Goal: Transaction & Acquisition: Purchase product/service

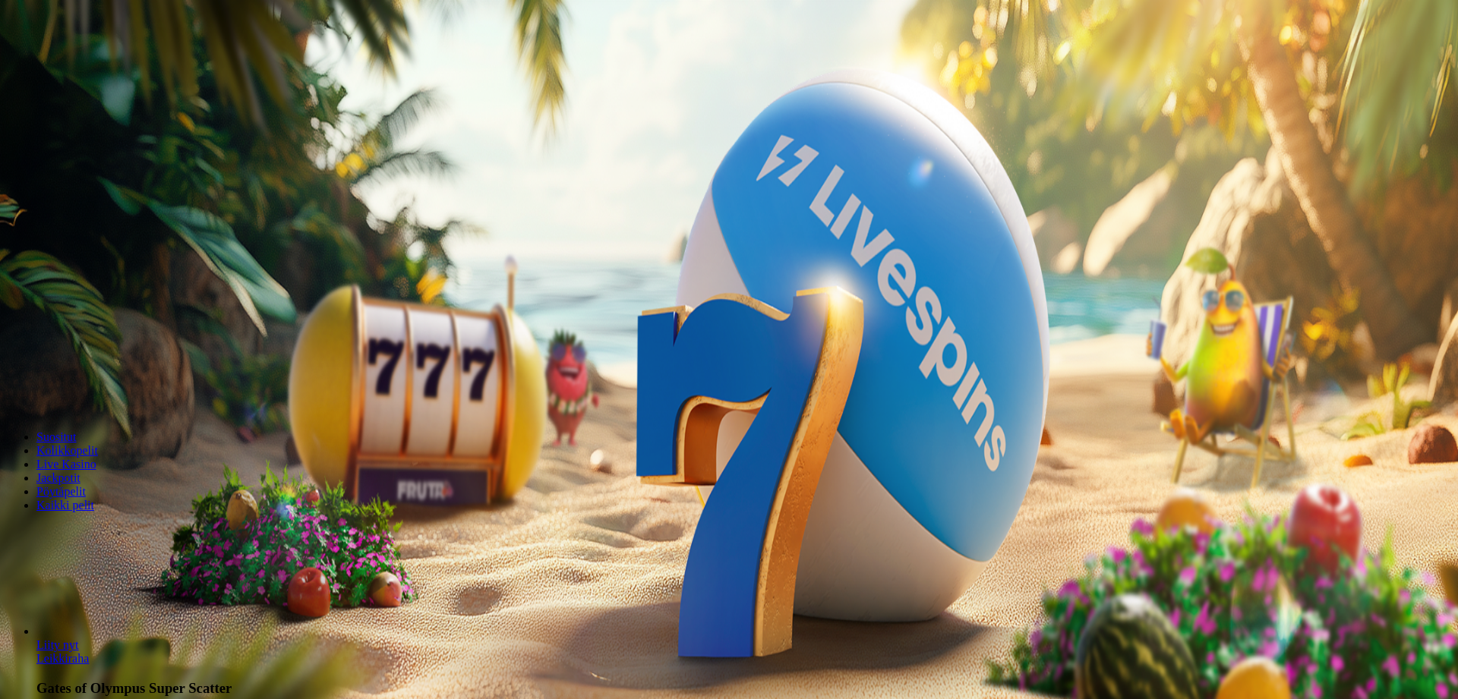
click at [87, 61] on span "Kirjaudu" at bounding box center [105, 54] width 37 height 11
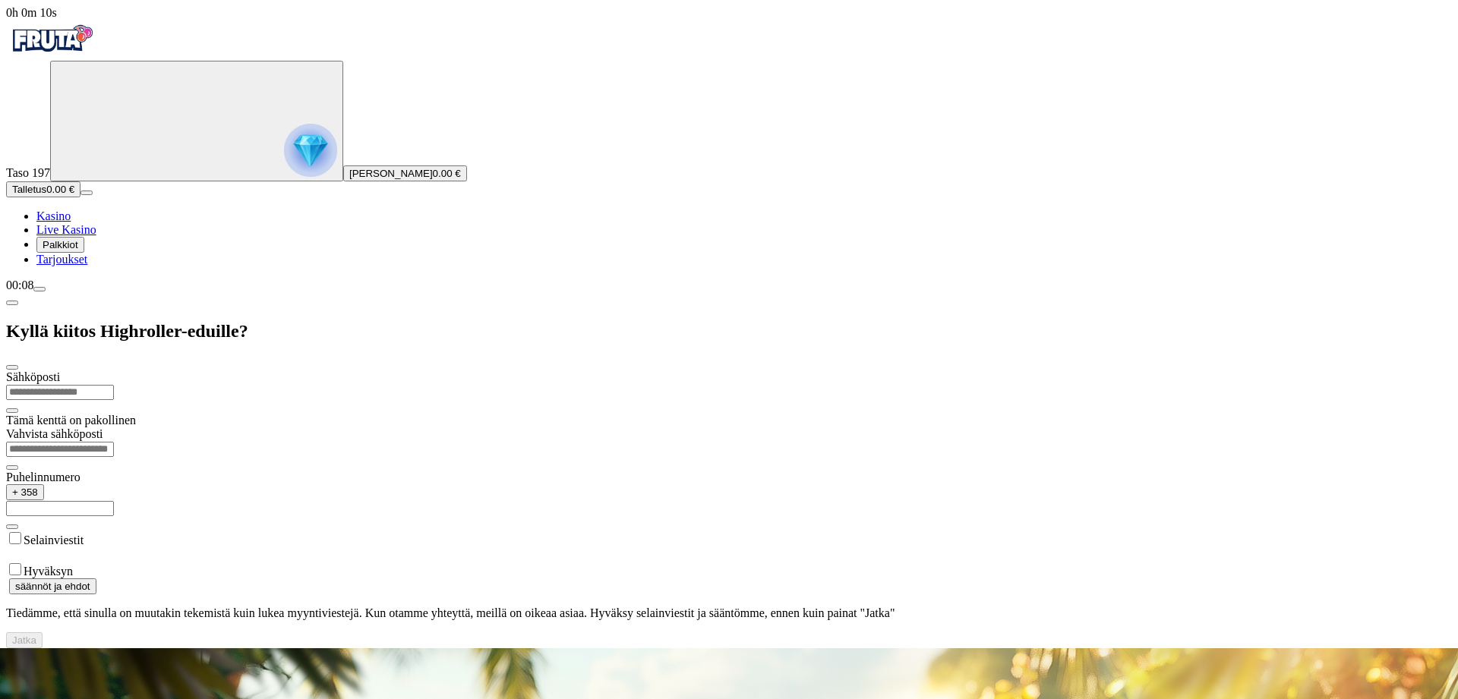
click at [39, 289] on span "menu icon" at bounding box center [39, 289] width 0 height 0
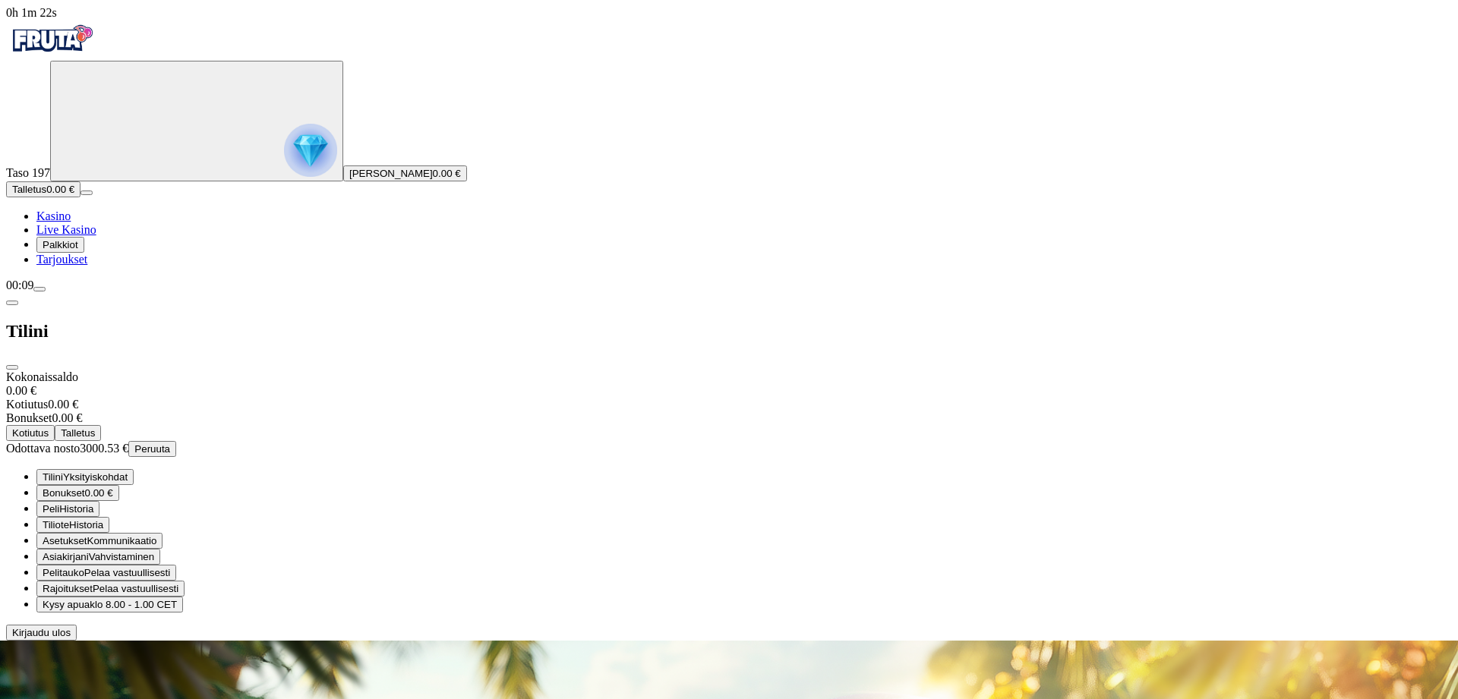
click at [12, 367] on span "close icon" at bounding box center [12, 367] width 0 height 0
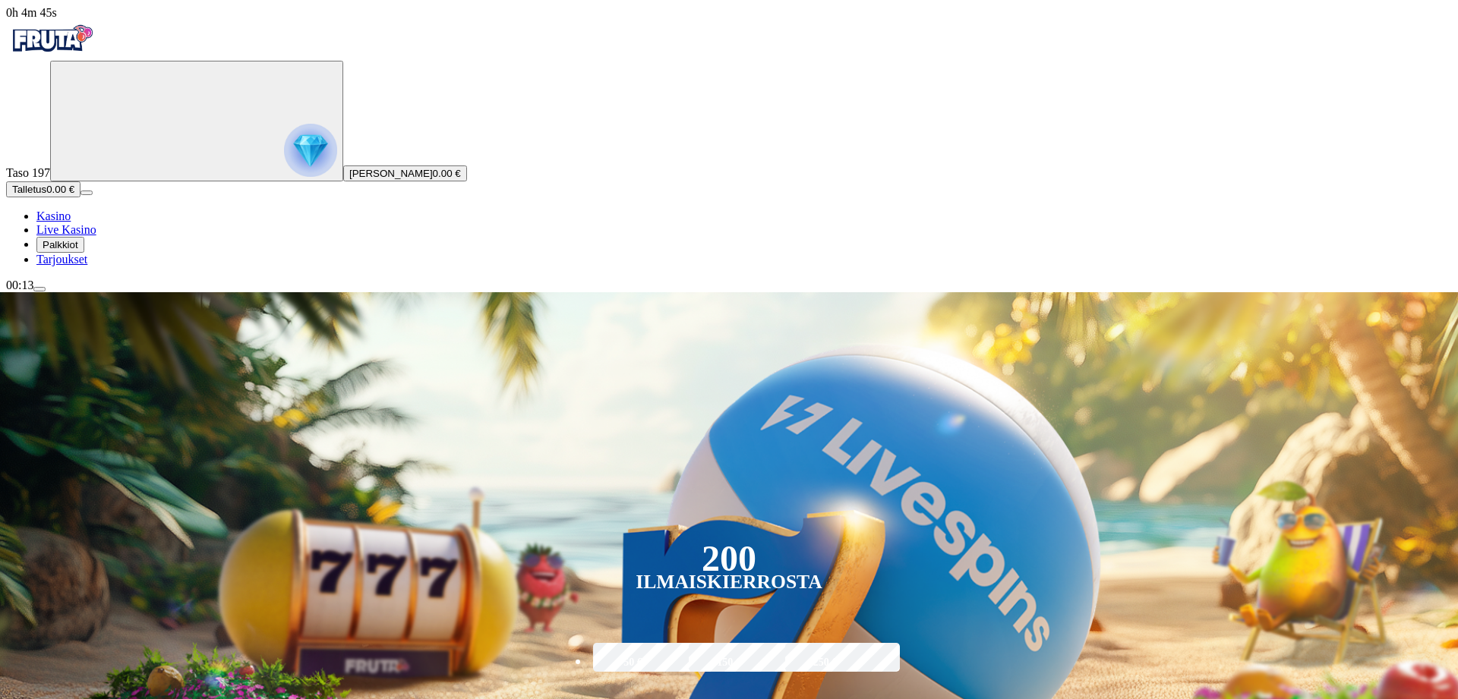
click at [46, 195] on span "Talletus" at bounding box center [29, 189] width 34 height 11
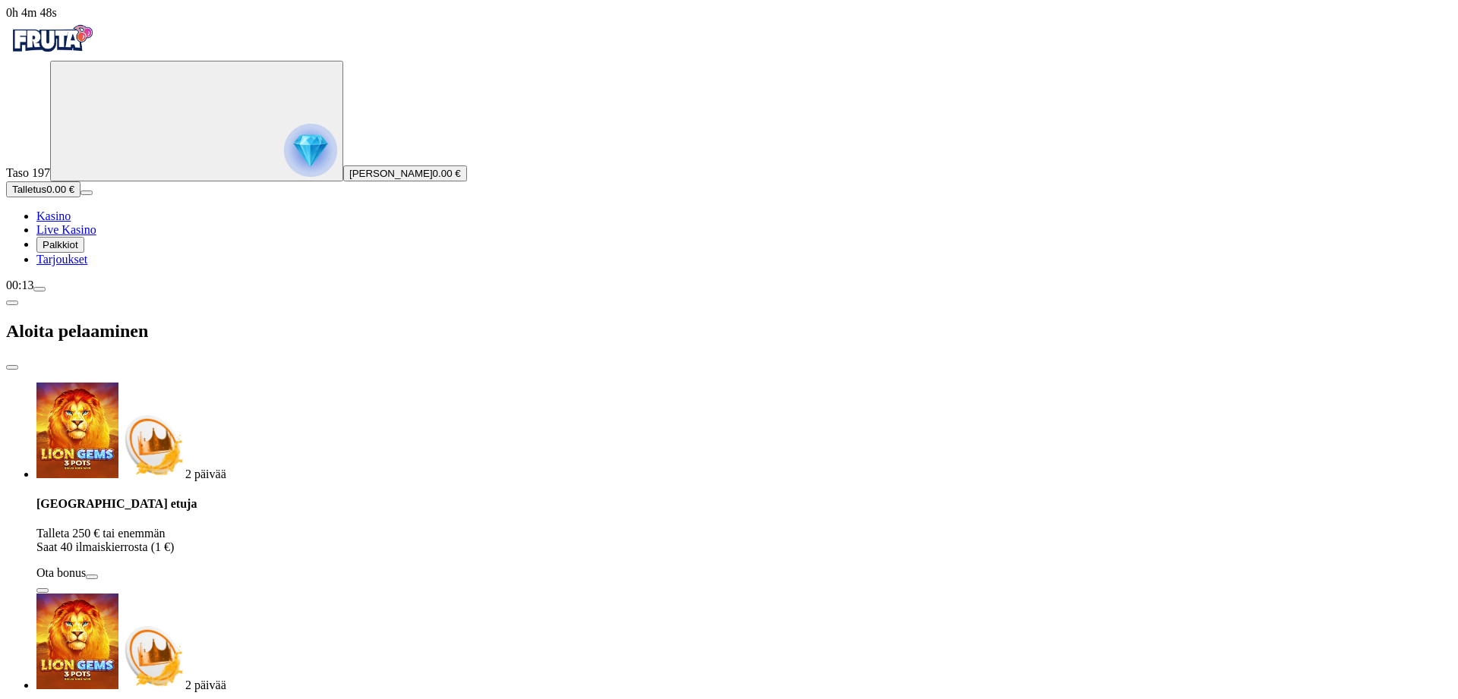
drag, startPoint x: 221, startPoint y: 350, endPoint x: 176, endPoint y: 339, distance: 46.2
type input "***"
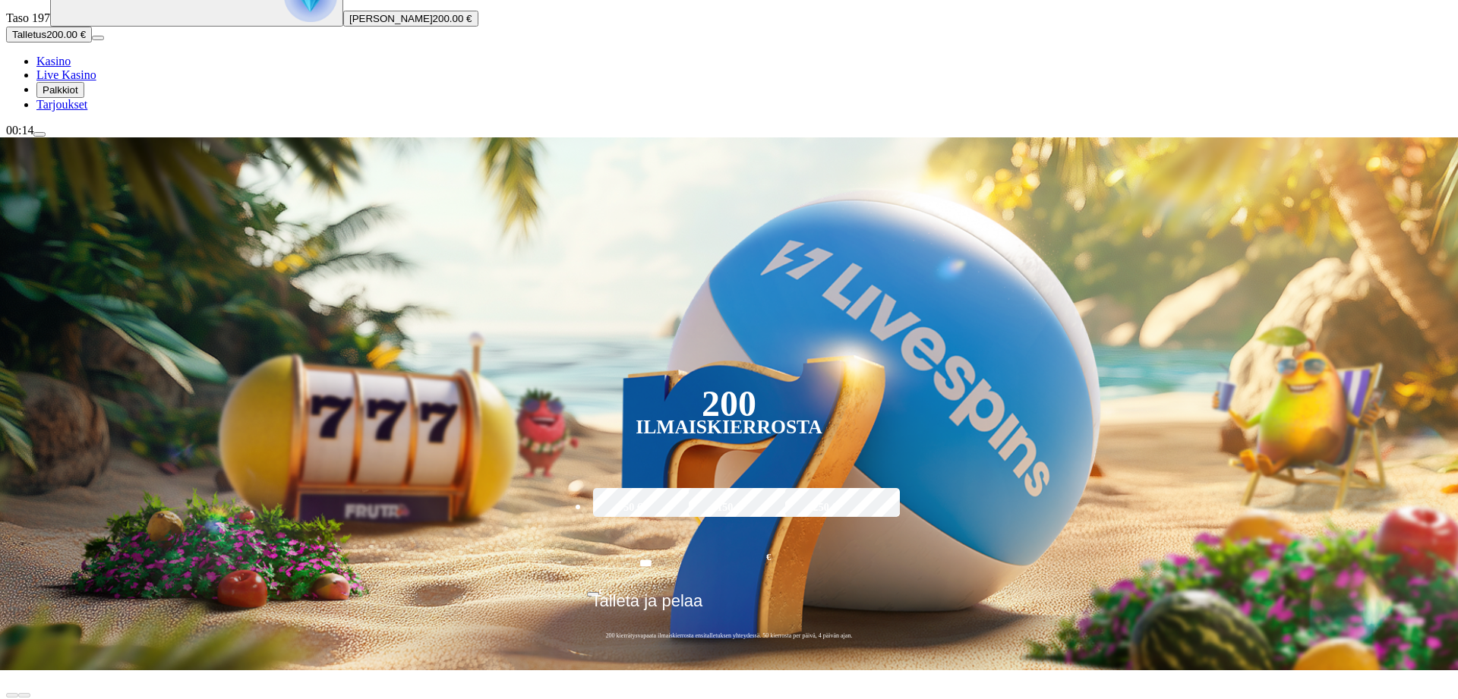
scroll to position [310, 0]
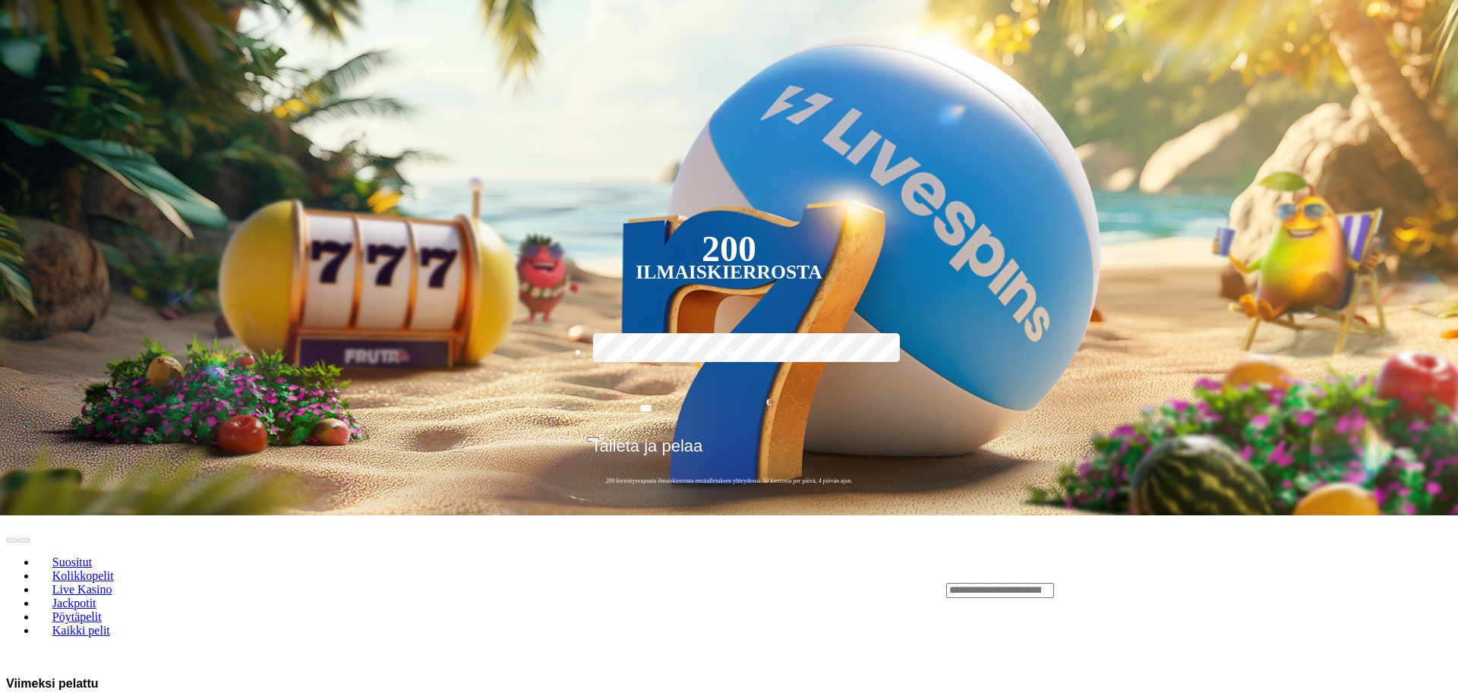
click at [1054, 583] on input "Search" at bounding box center [1000, 590] width 108 height 15
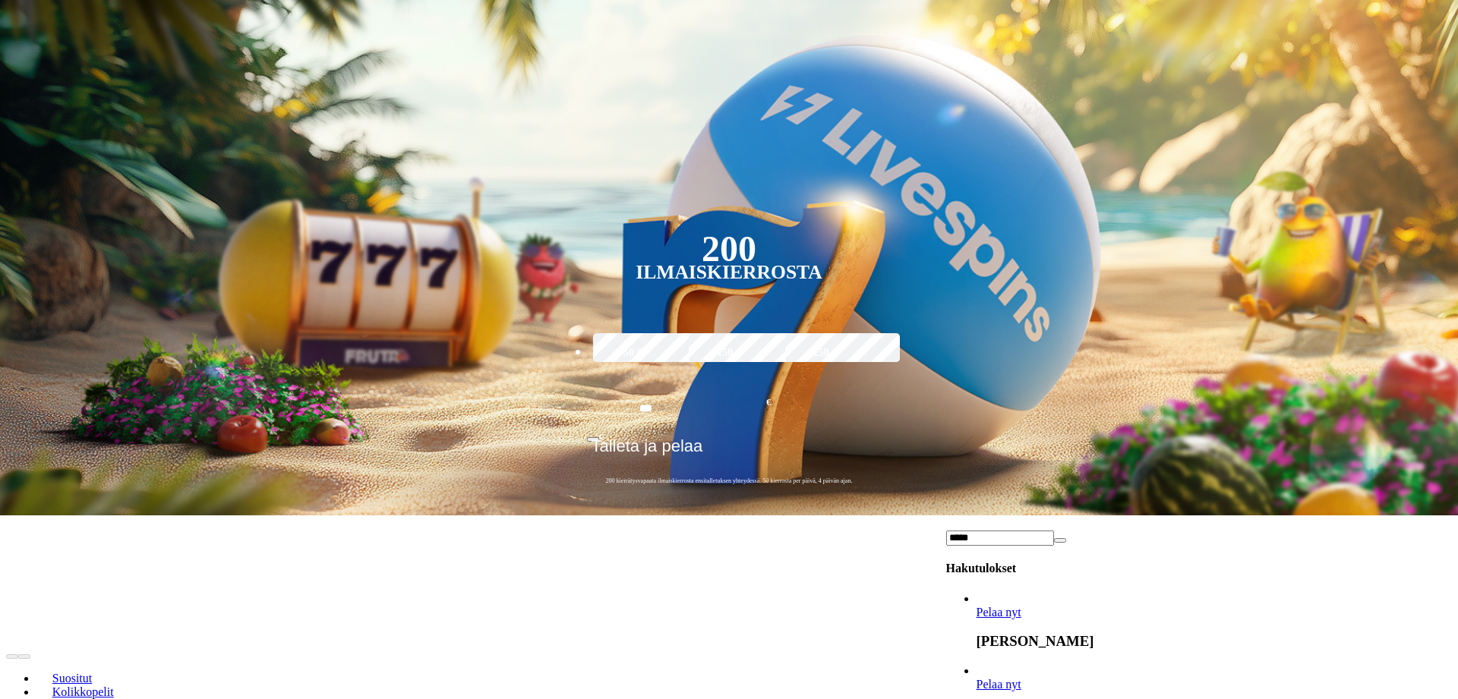
type input "*****"
click at [1021, 678] on span "Pelaa nyt" at bounding box center [998, 684] width 45 height 13
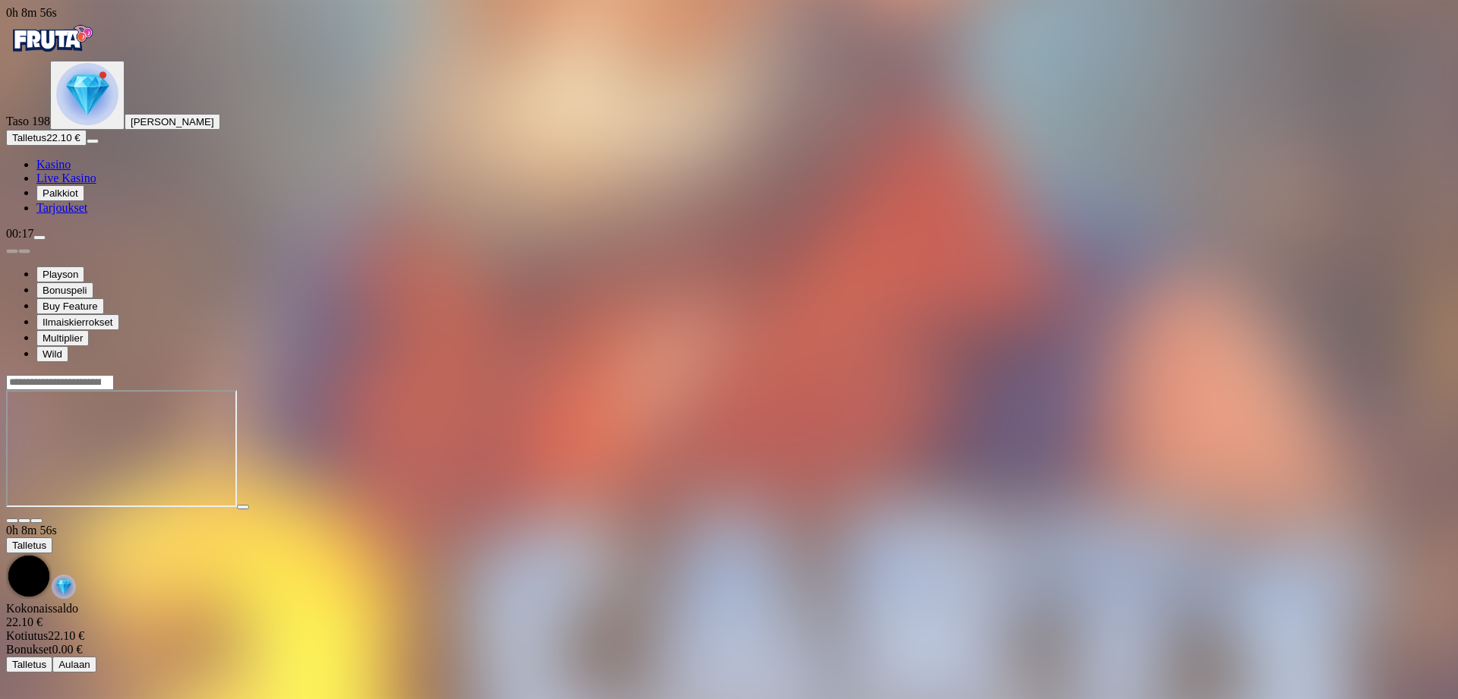
click at [12, 521] on span "close icon" at bounding box center [12, 521] width 0 height 0
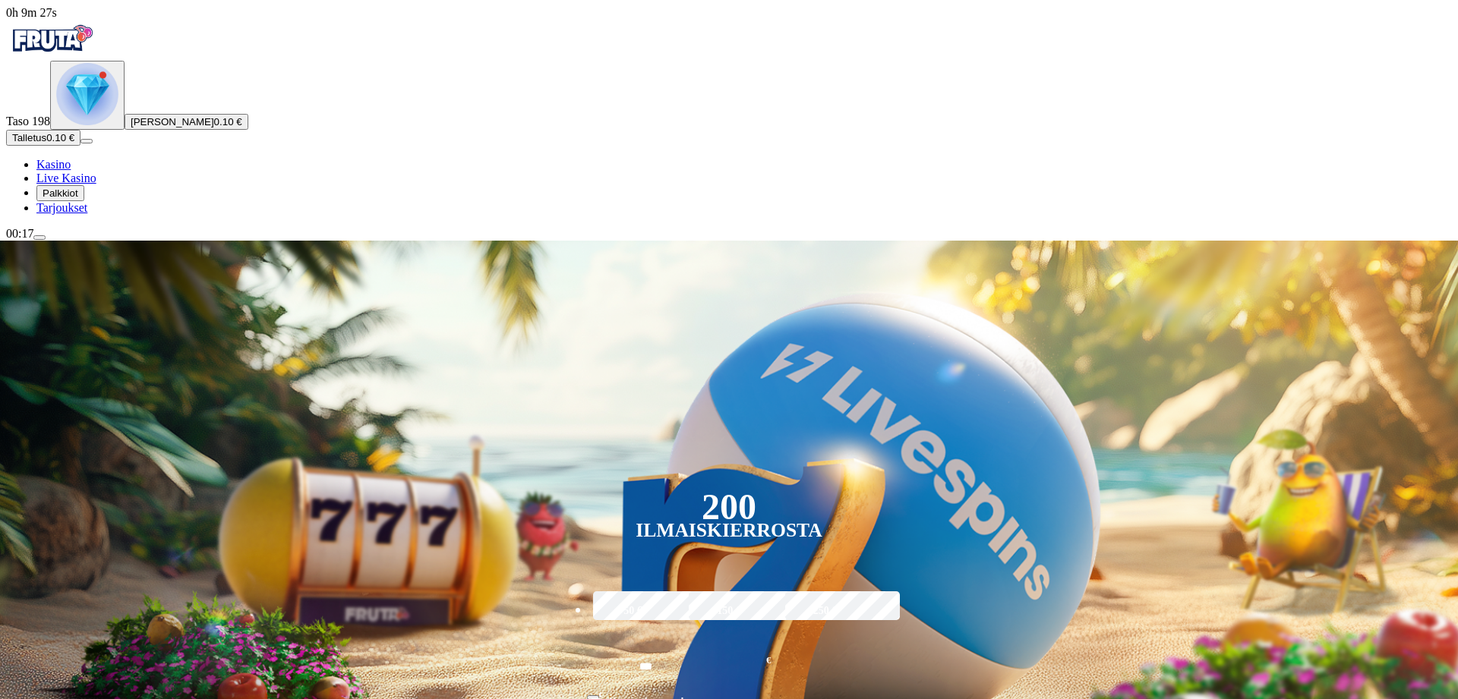
click at [90, 125] on img "Primary" at bounding box center [87, 94] width 62 height 62
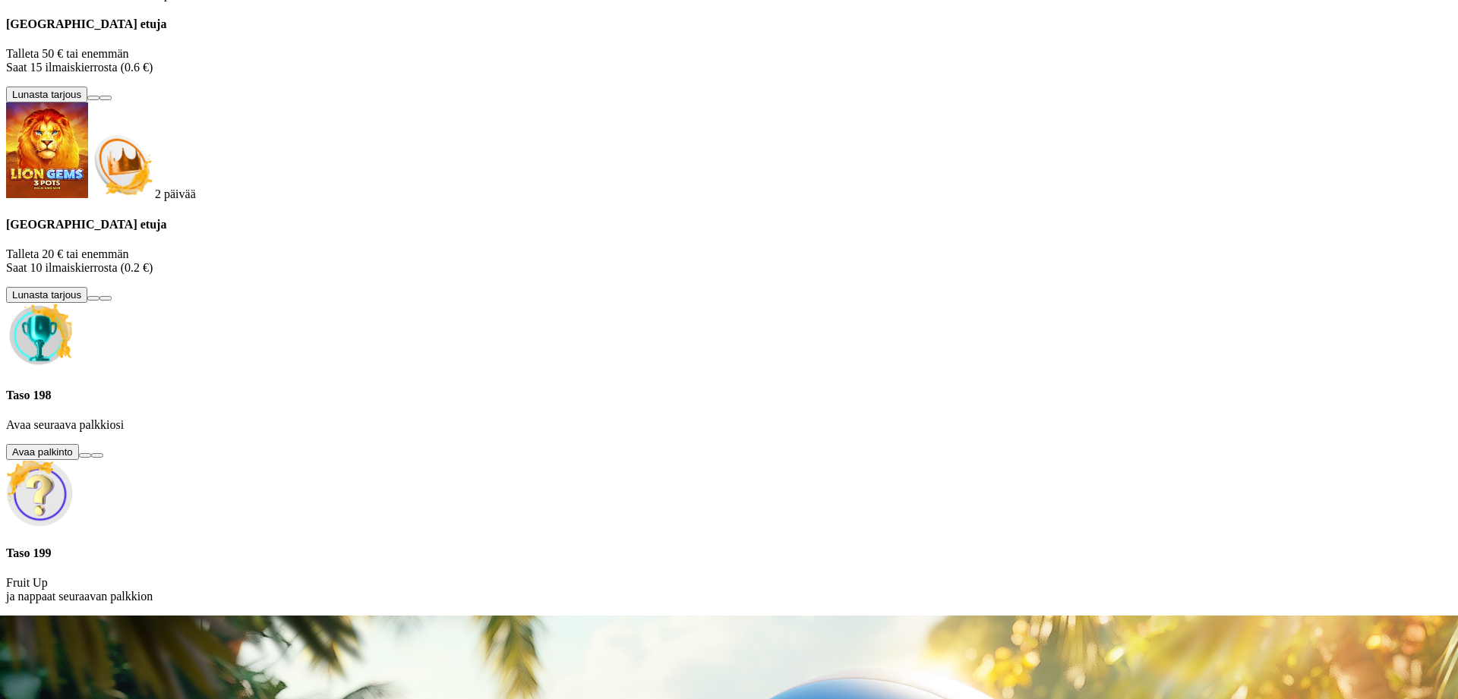
scroll to position [97, 0]
click at [91, 458] on button at bounding box center [85, 455] width 12 height 5
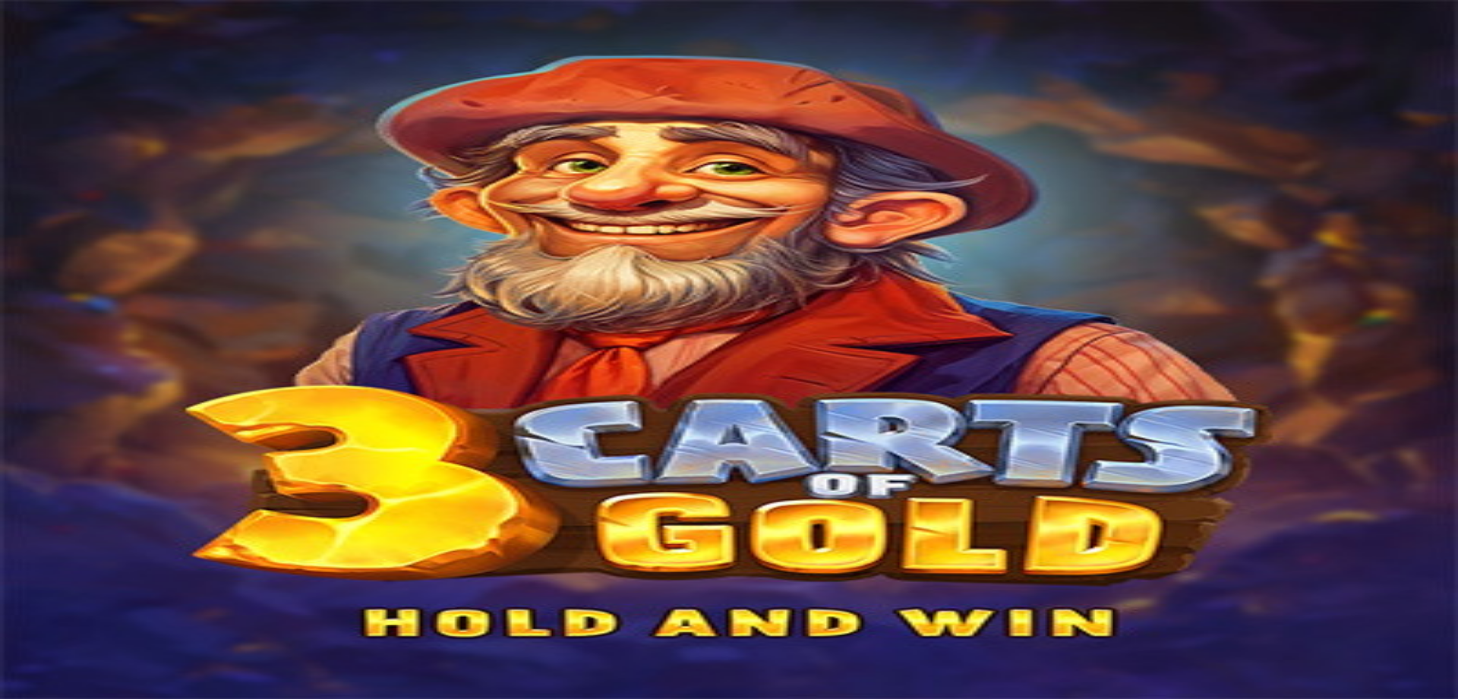
click at [12, 572] on span "close icon" at bounding box center [12, 572] width 0 height 0
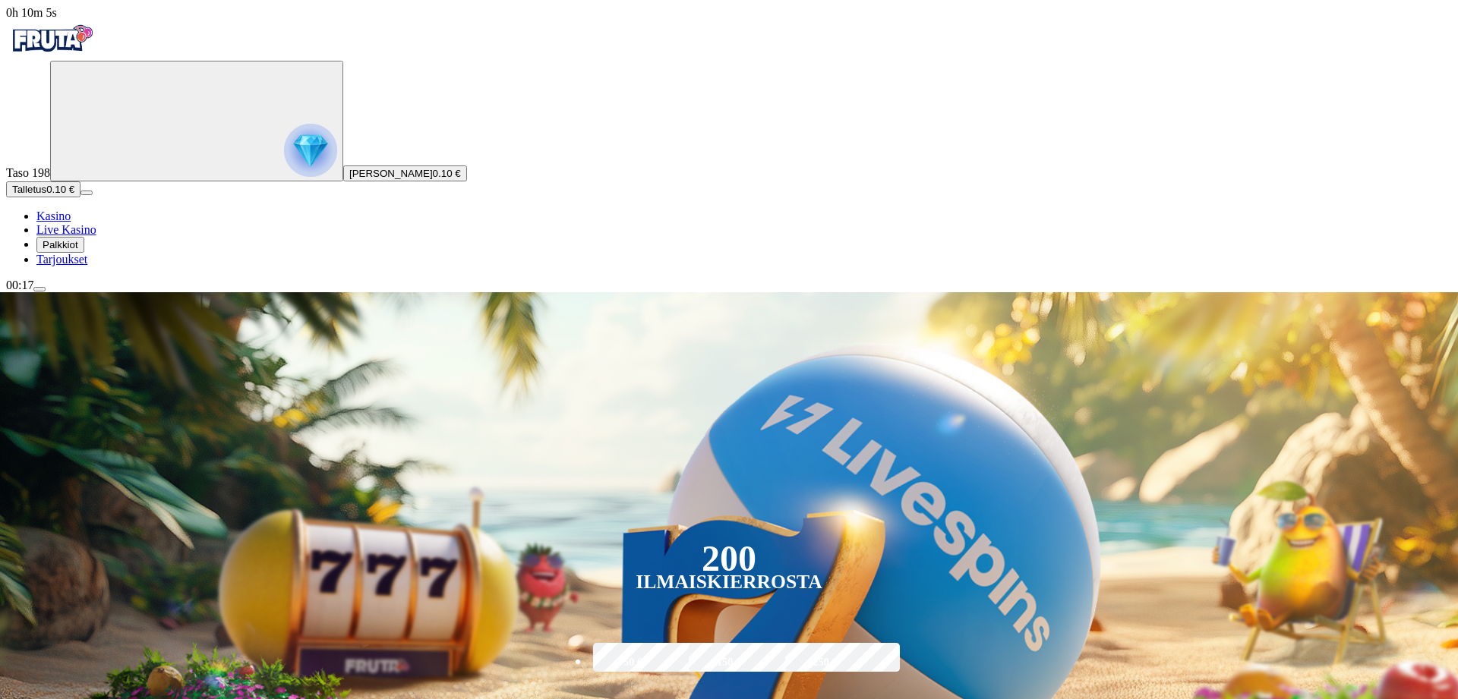
click at [39, 289] on span "menu icon" at bounding box center [39, 289] width 0 height 0
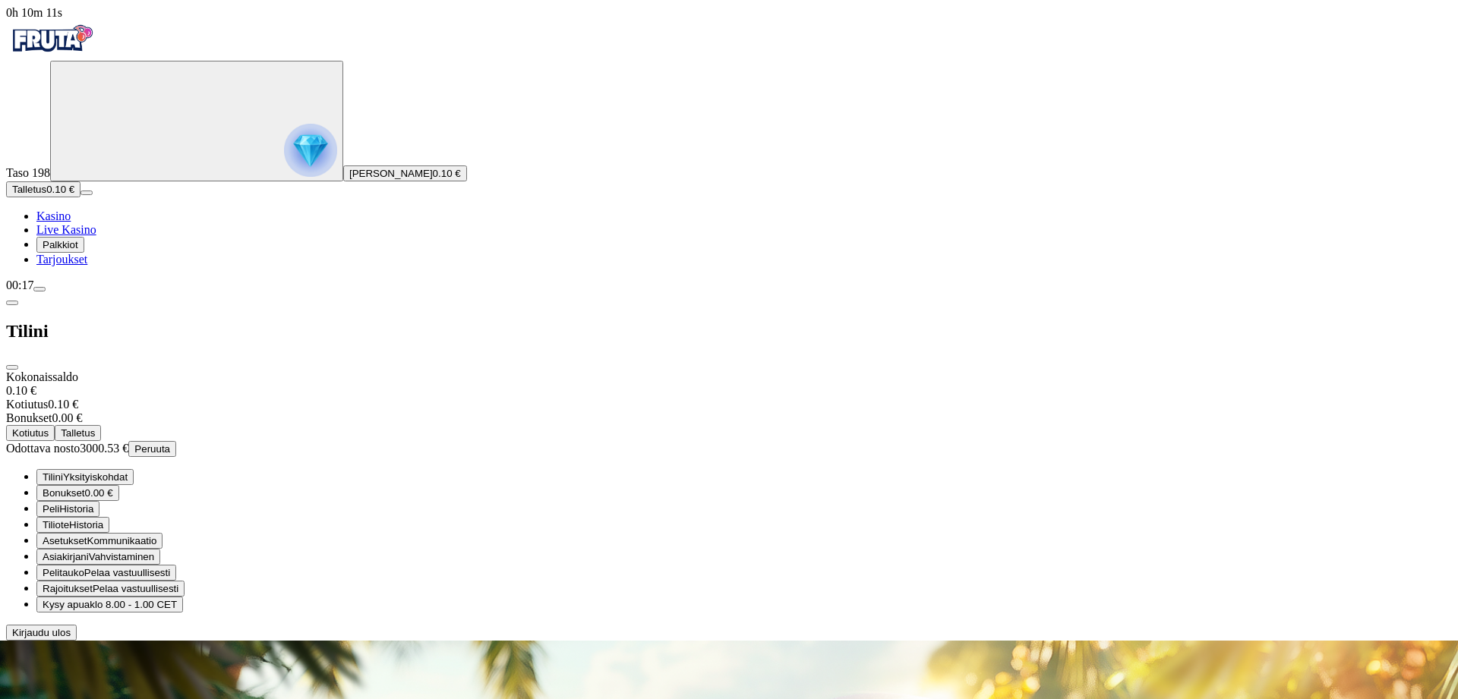
click at [176, 441] on button "Peruuta" at bounding box center [152, 449] width 48 height 16
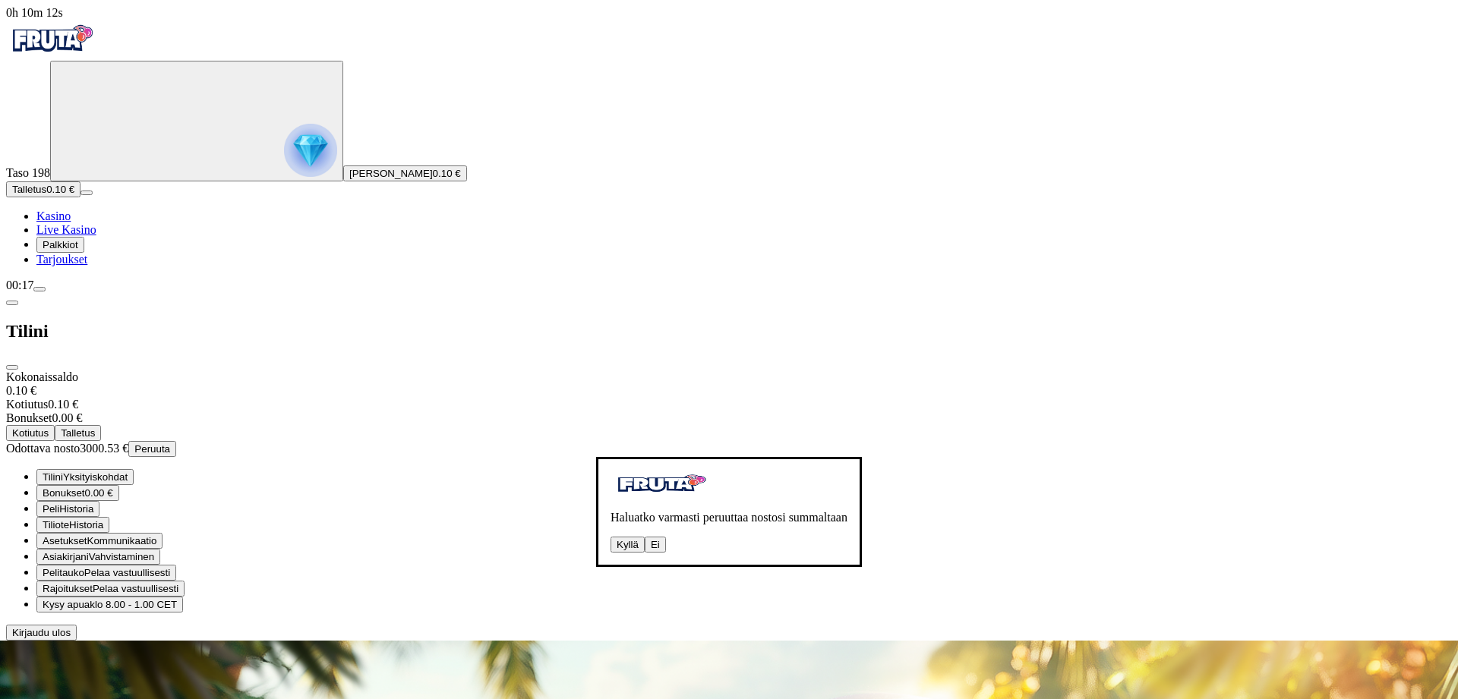
click at [610, 537] on button "Kyllä" at bounding box center [627, 545] width 34 height 16
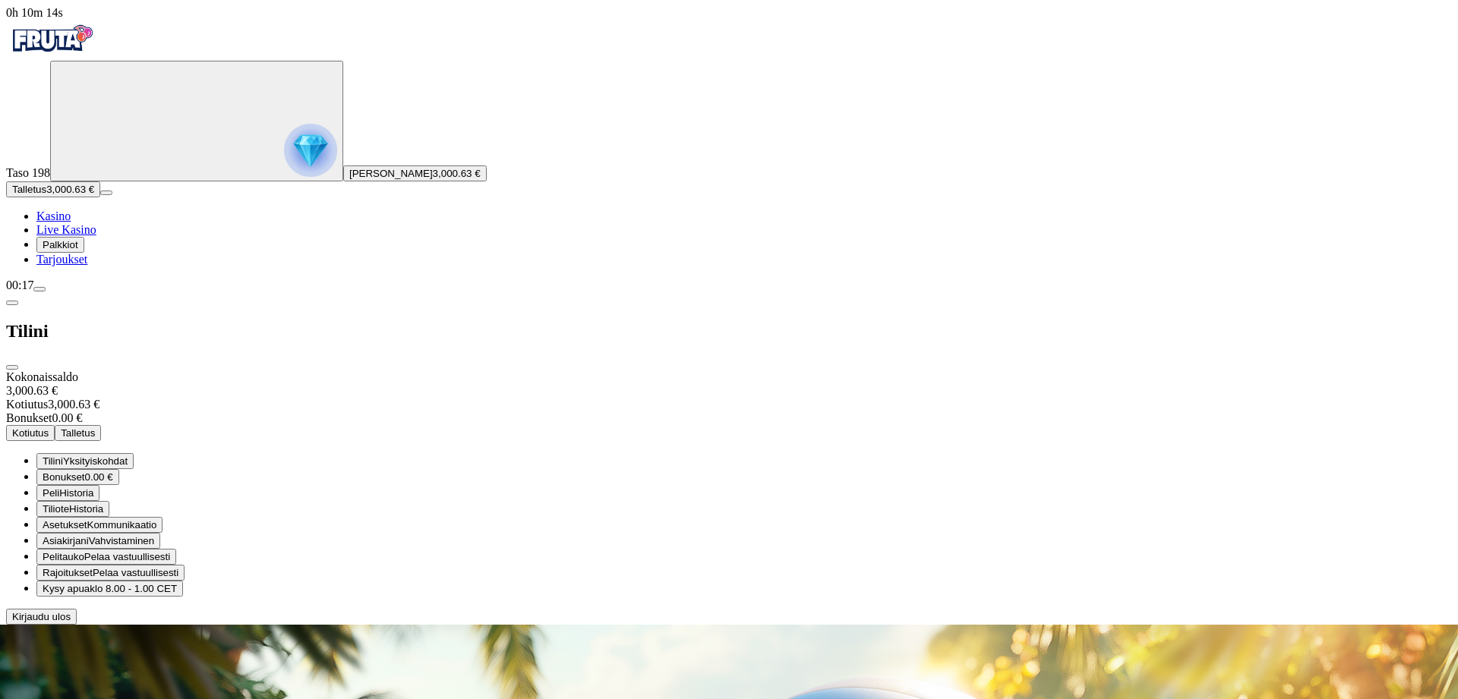
click at [12, 367] on span "close icon" at bounding box center [12, 367] width 0 height 0
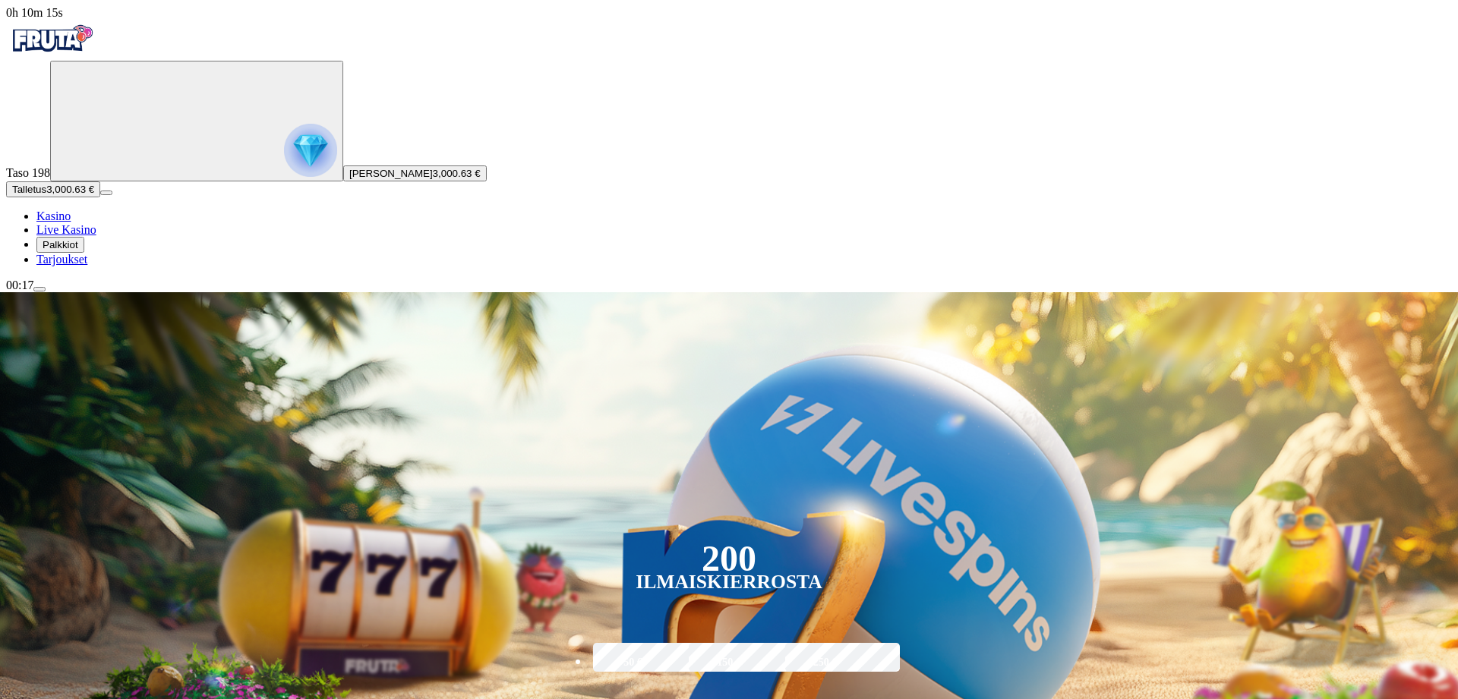
scroll to position [310, 0]
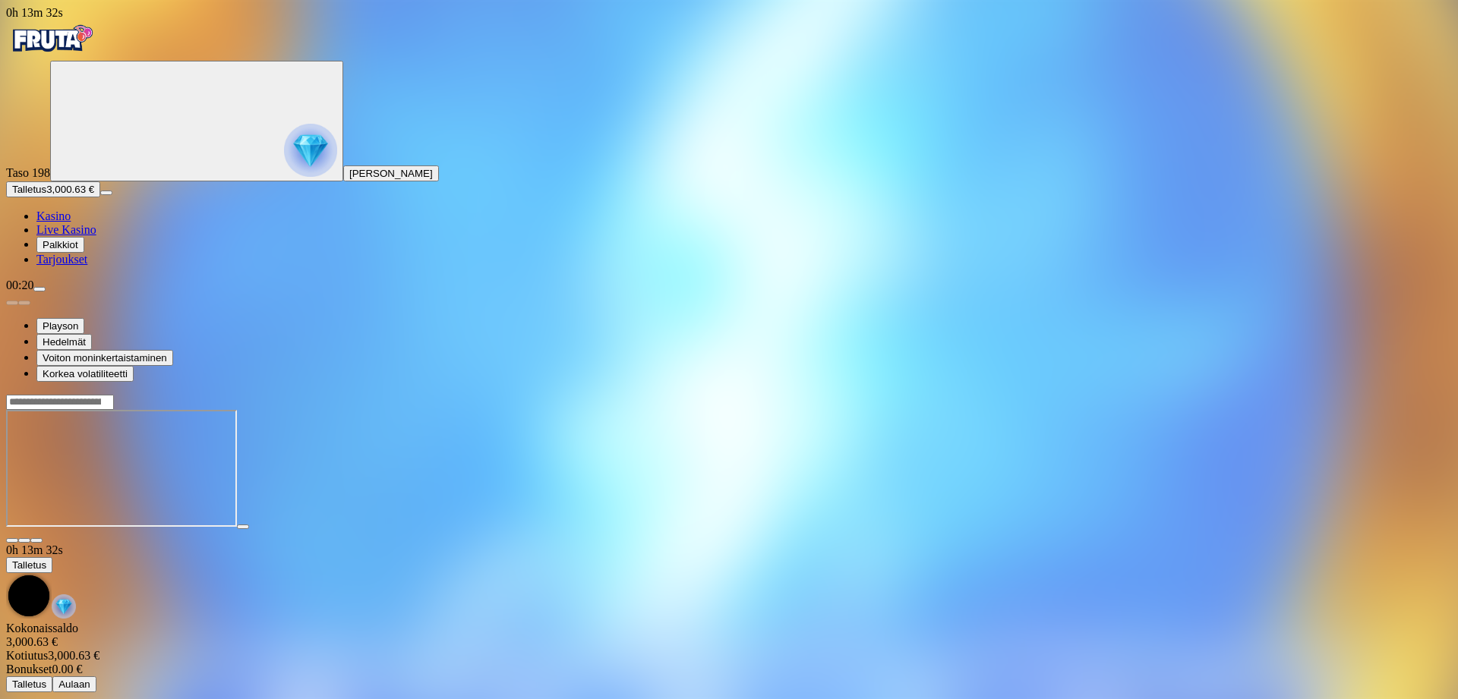
click at [12, 541] on span "close icon" at bounding box center [12, 541] width 0 height 0
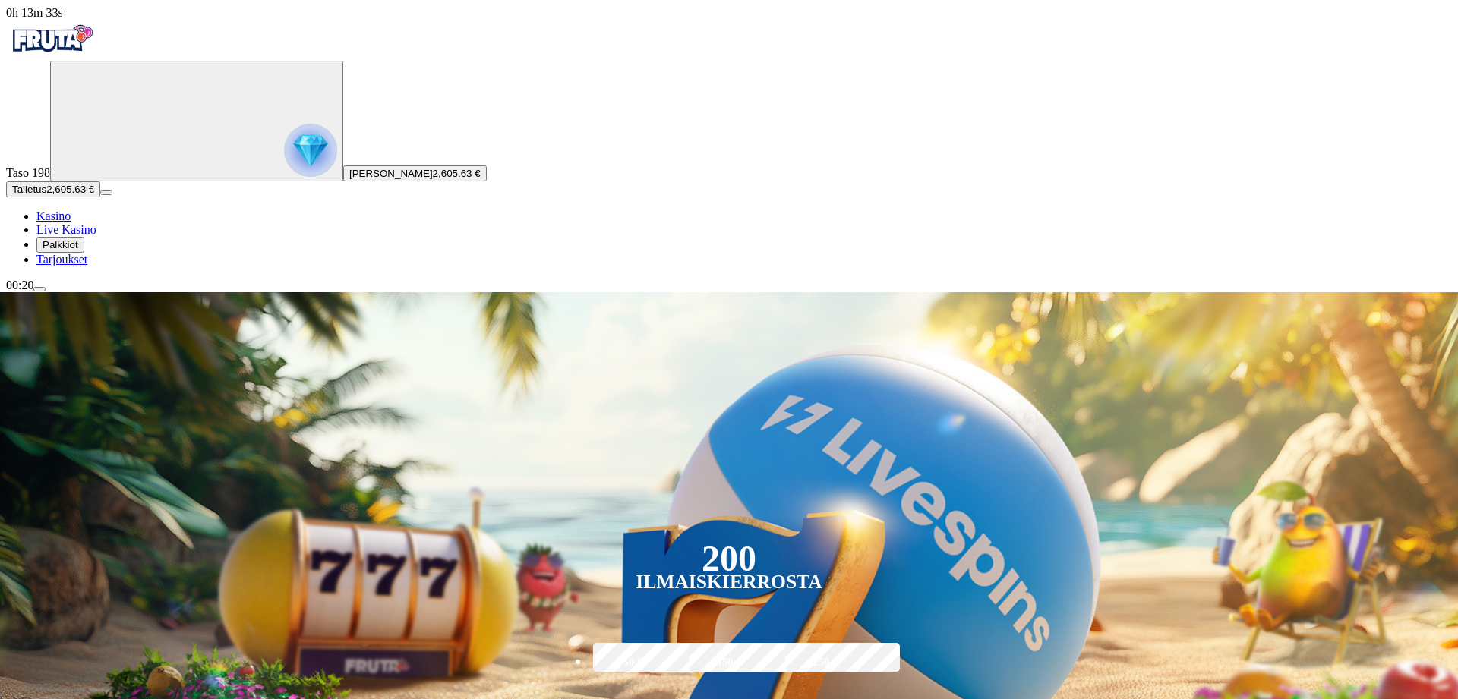
type input "*****"
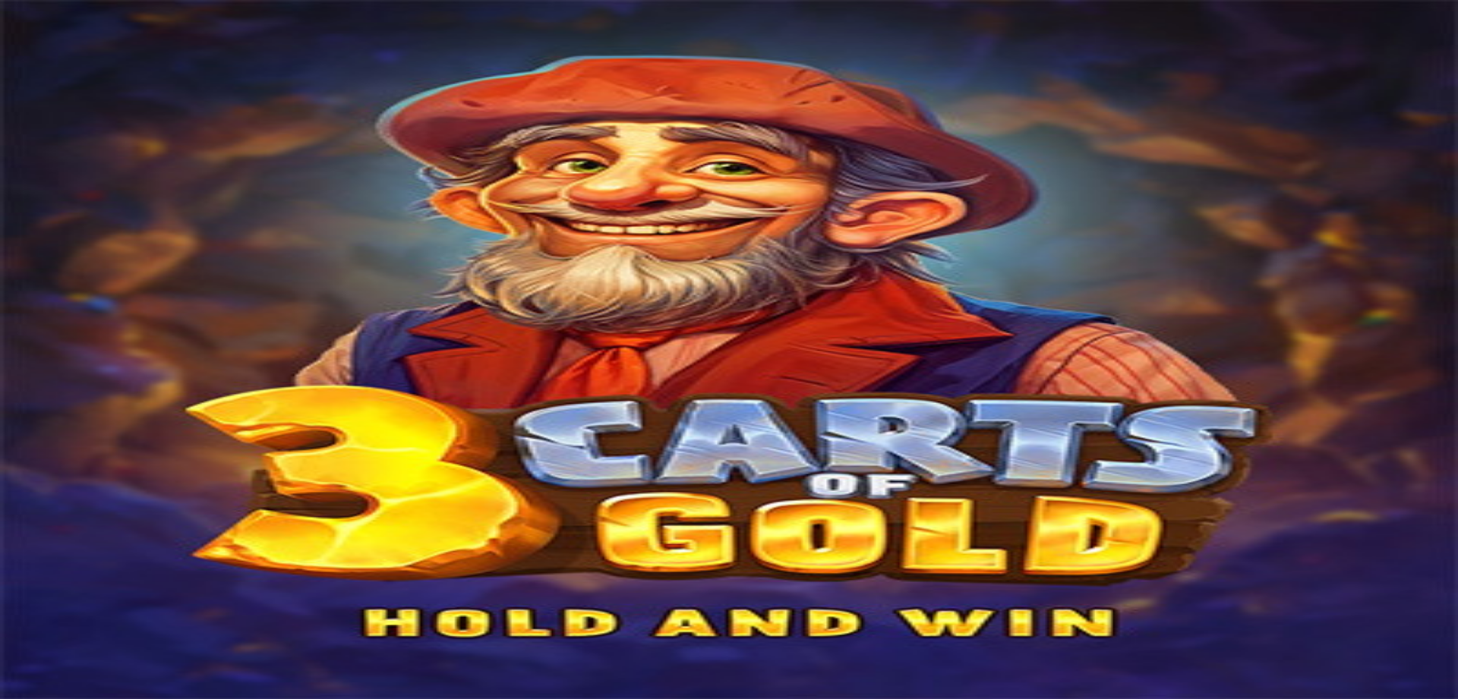
click at [12, 572] on span "close icon" at bounding box center [12, 572] width 0 height 0
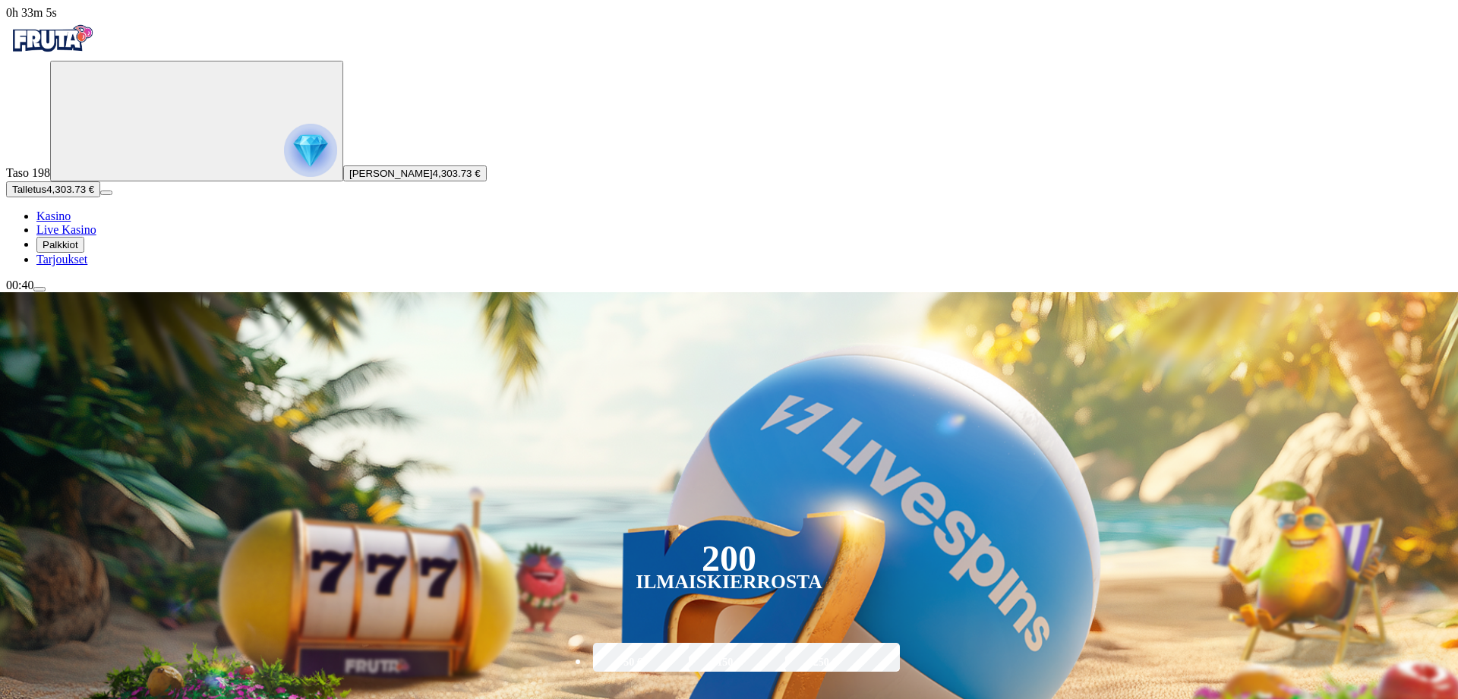
click at [39, 289] on span "menu icon" at bounding box center [39, 289] width 0 height 0
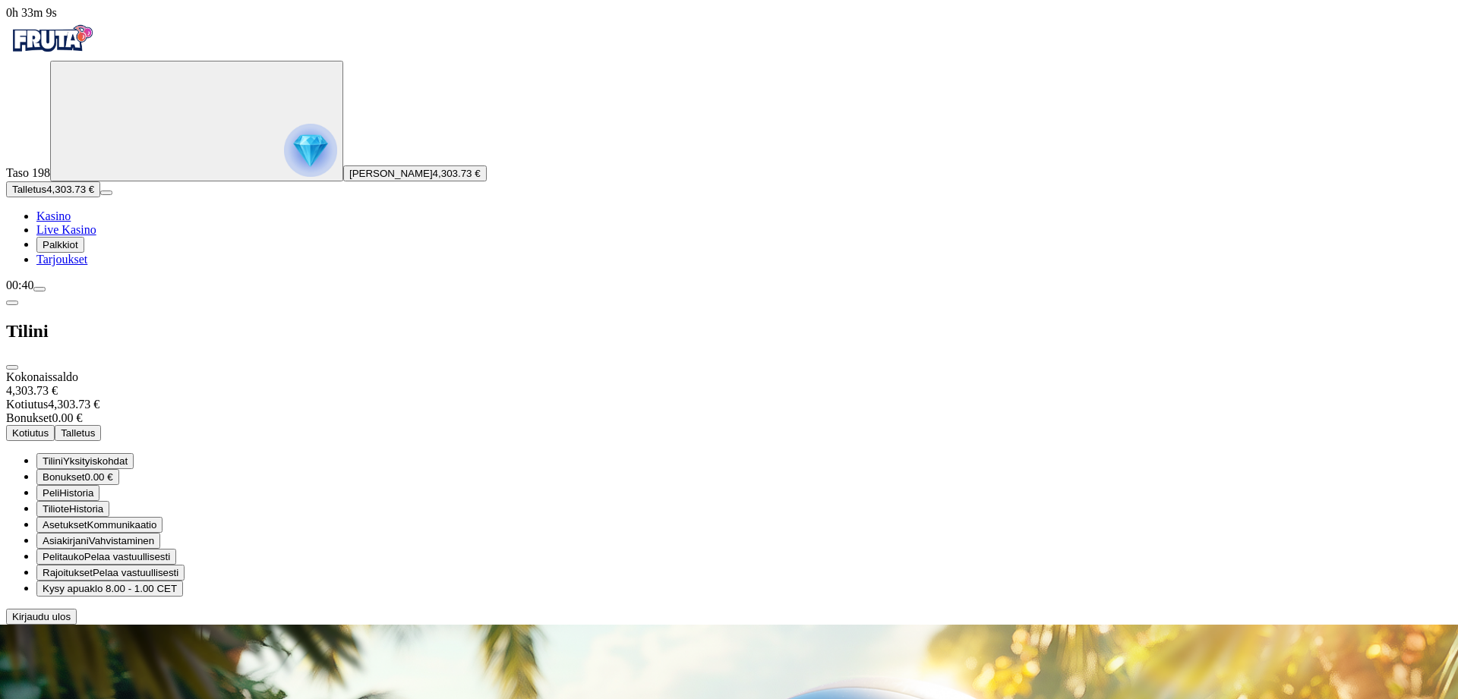
click at [49, 427] on span "Kotiutus" at bounding box center [30, 432] width 36 height 11
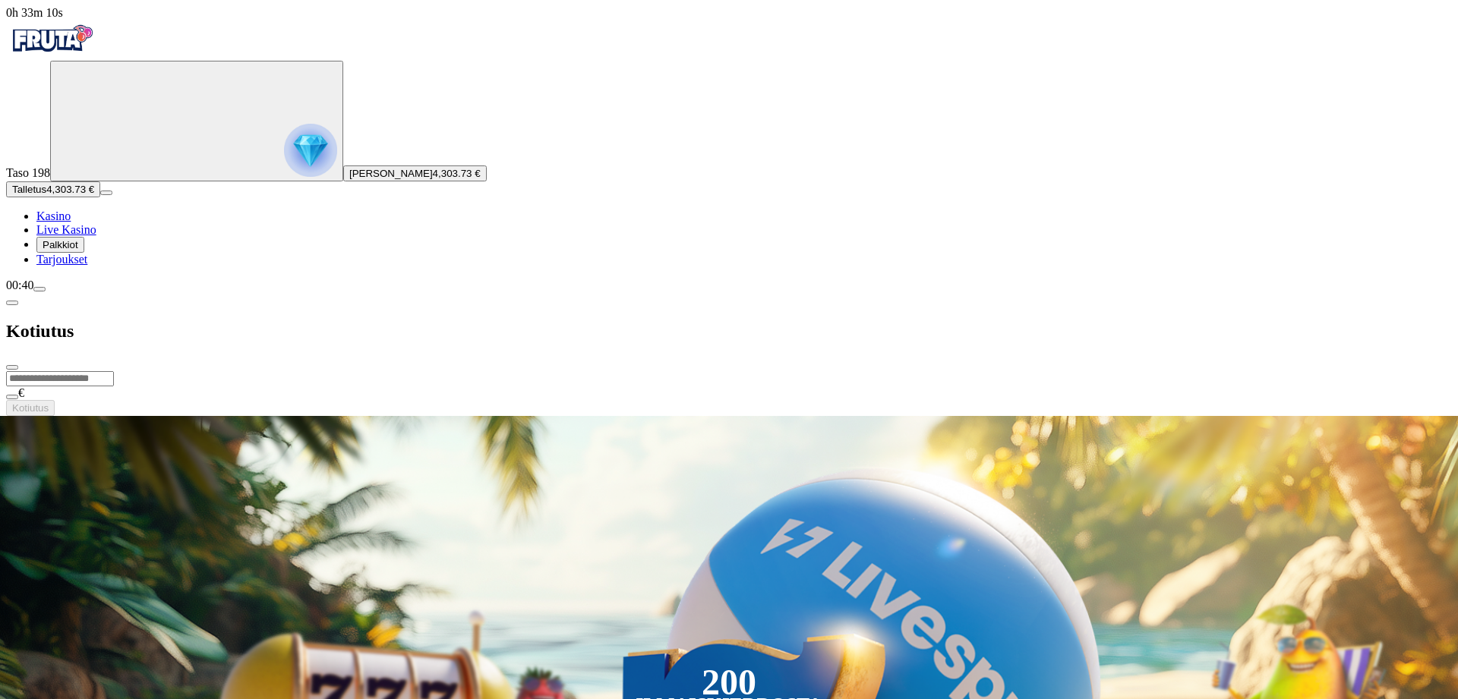
click at [114, 371] on input "number" at bounding box center [60, 378] width 108 height 15
type input "****"
click at [55, 400] on button "Kotiutus" at bounding box center [30, 408] width 49 height 16
click at [12, 303] on span "chevron-left icon" at bounding box center [12, 303] width 0 height 0
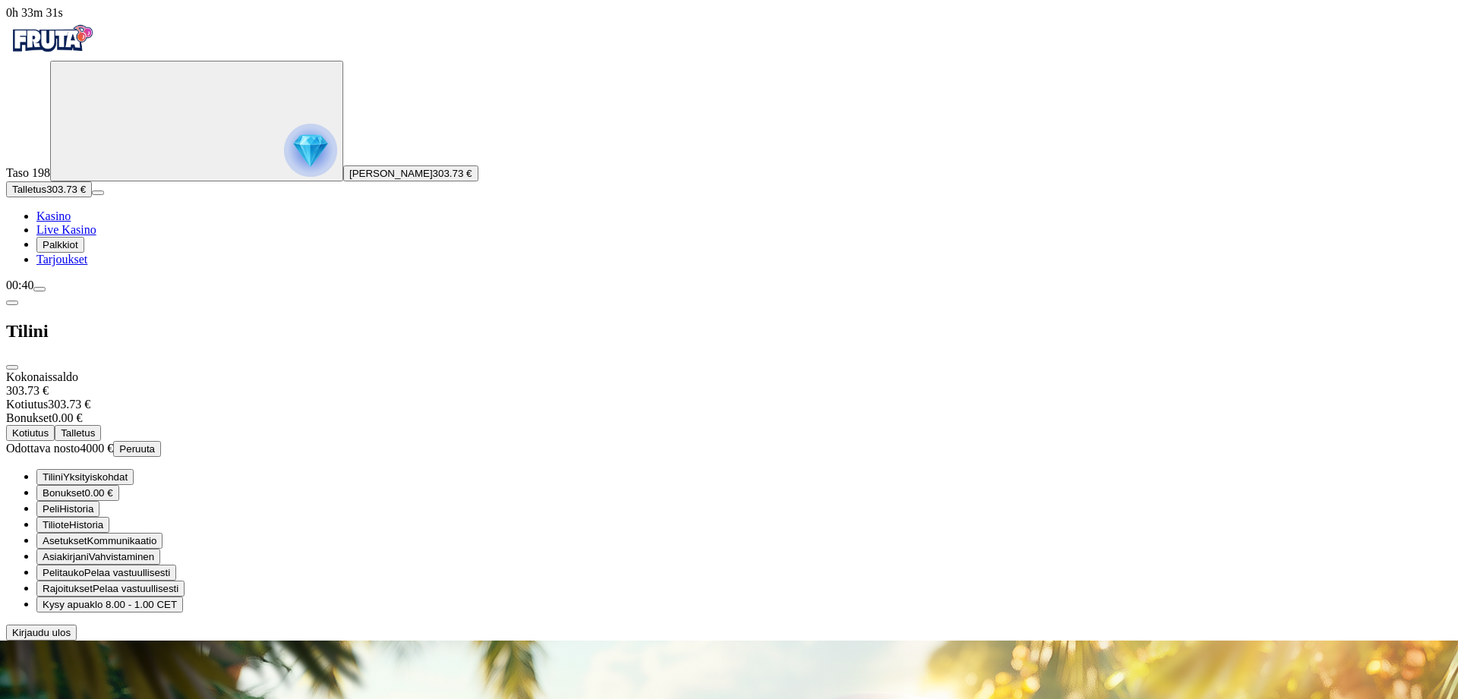
click at [12, 367] on span "close icon" at bounding box center [12, 367] width 0 height 0
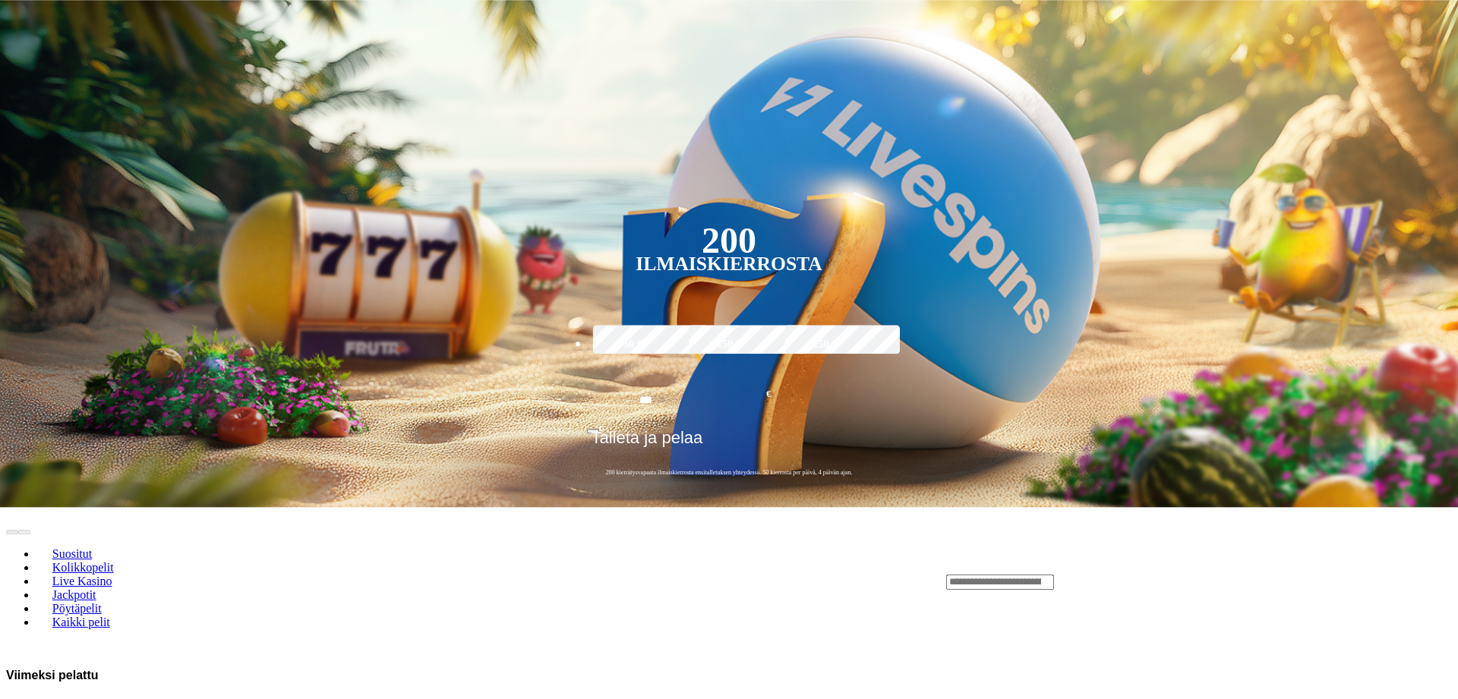
scroll to position [232, 0]
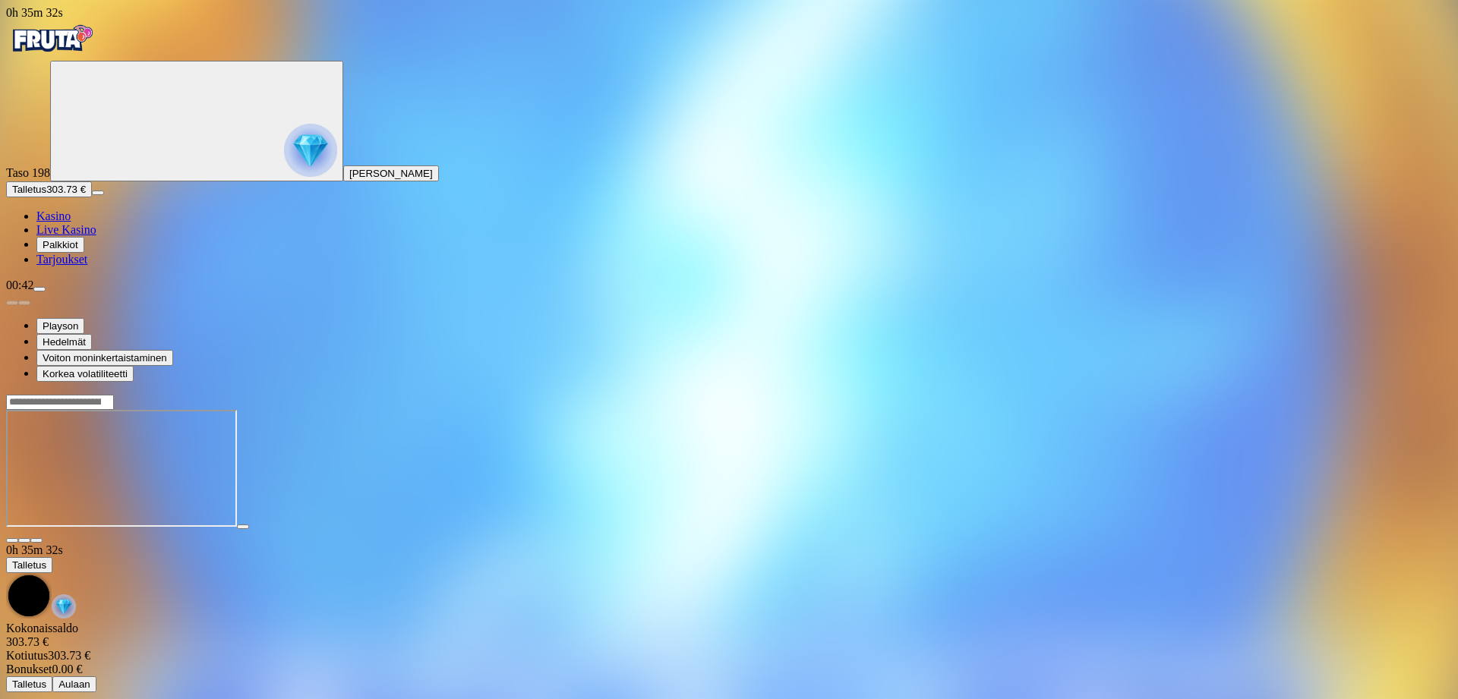
click at [12, 541] on span "close icon" at bounding box center [12, 541] width 0 height 0
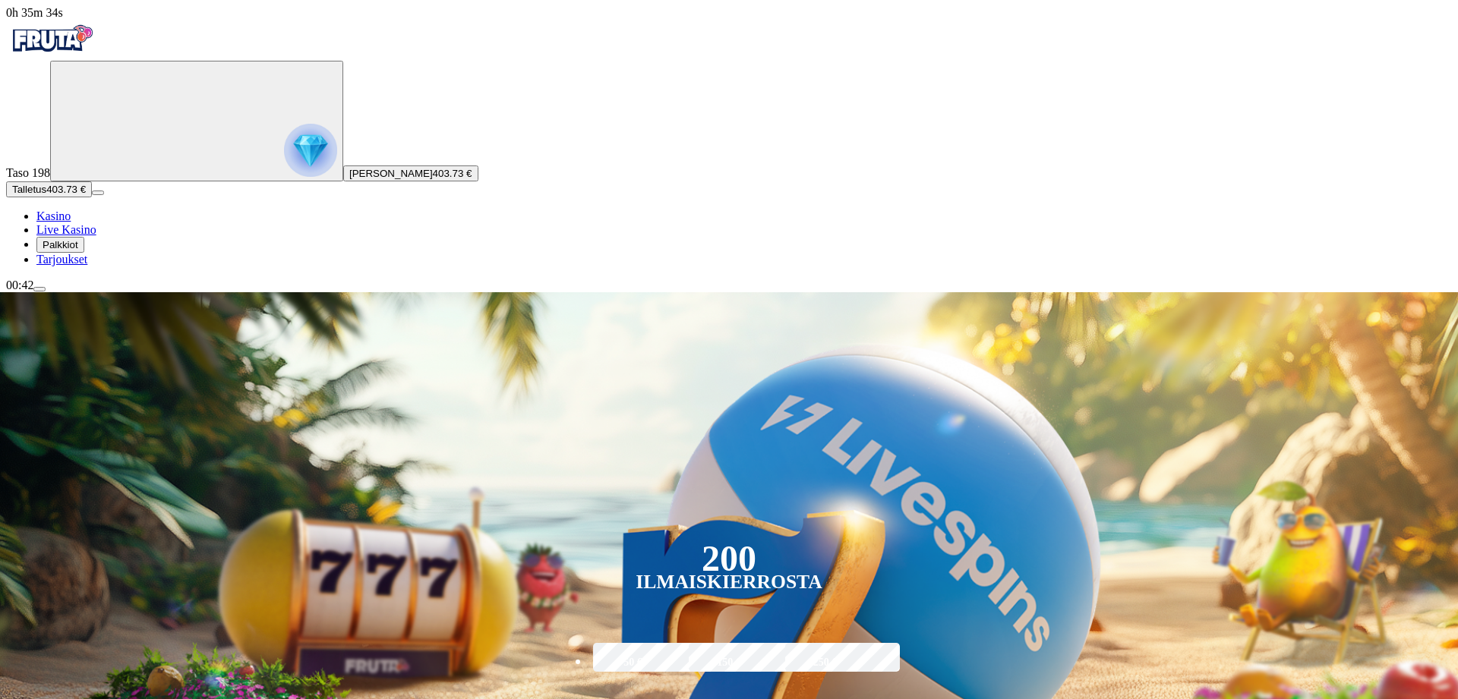
click at [39, 289] on span "menu icon" at bounding box center [39, 289] width 0 height 0
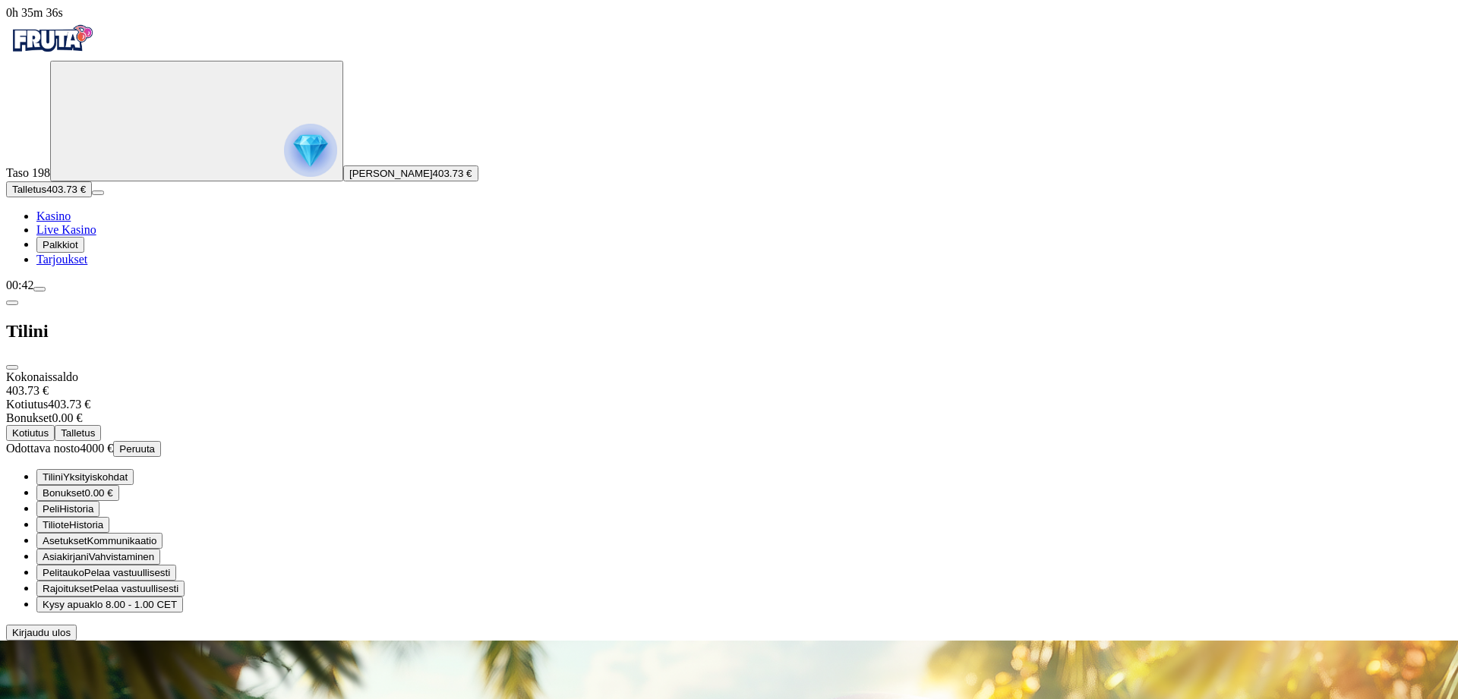
click at [49, 427] on span "Kotiutus" at bounding box center [30, 432] width 36 height 11
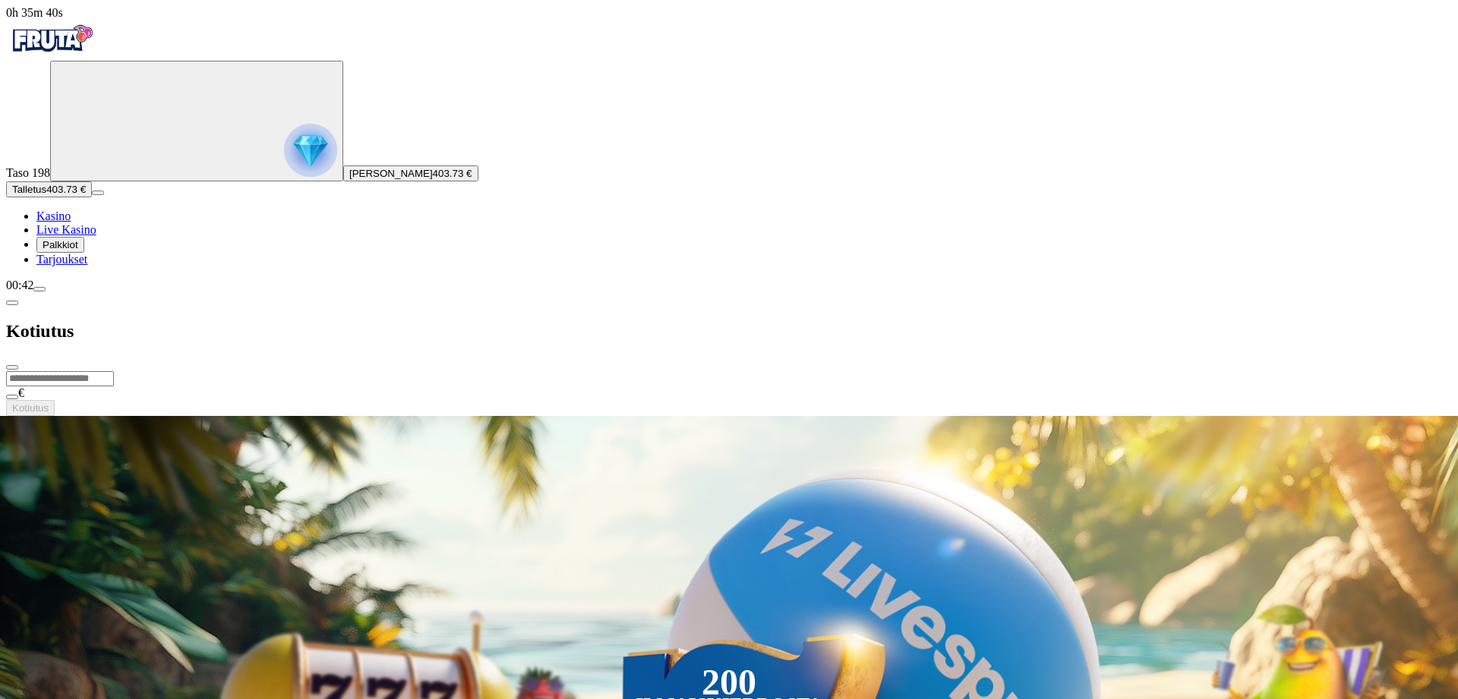
click at [114, 371] on input "number" at bounding box center [60, 378] width 108 height 15
type input "******"
click at [55, 400] on button "Kotiutus" at bounding box center [30, 408] width 49 height 16
click at [12, 303] on span "chevron-left icon" at bounding box center [12, 303] width 0 height 0
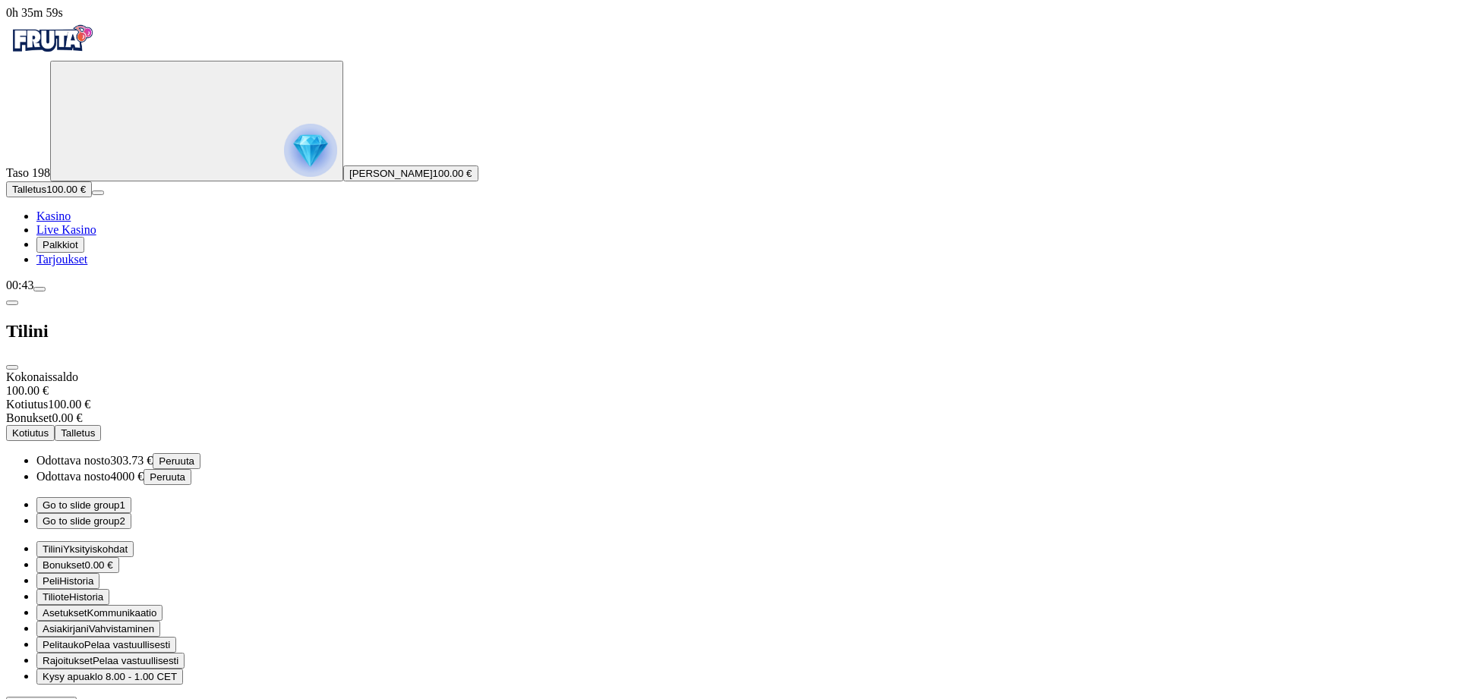
click at [12, 367] on span "close icon" at bounding box center [12, 367] width 0 height 0
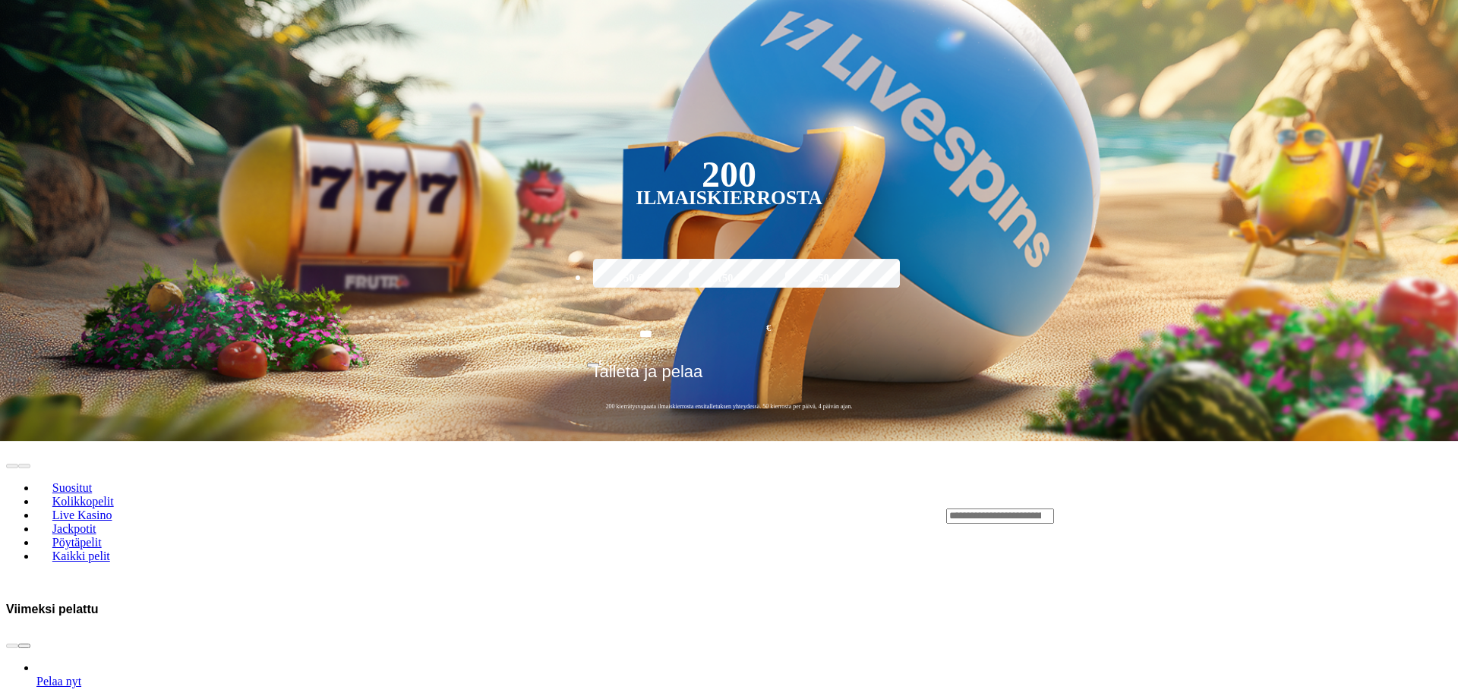
scroll to position [465, 0]
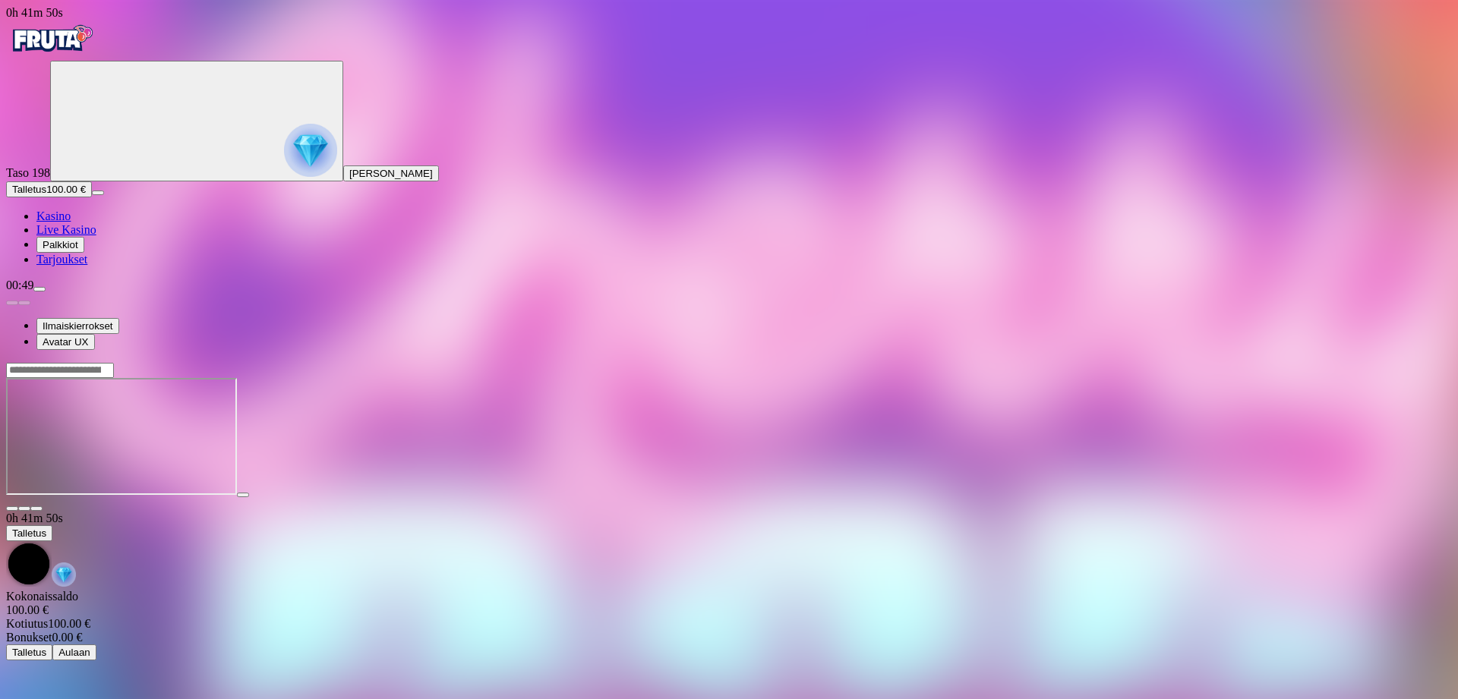
click at [12, 509] on span "close icon" at bounding box center [12, 509] width 0 height 0
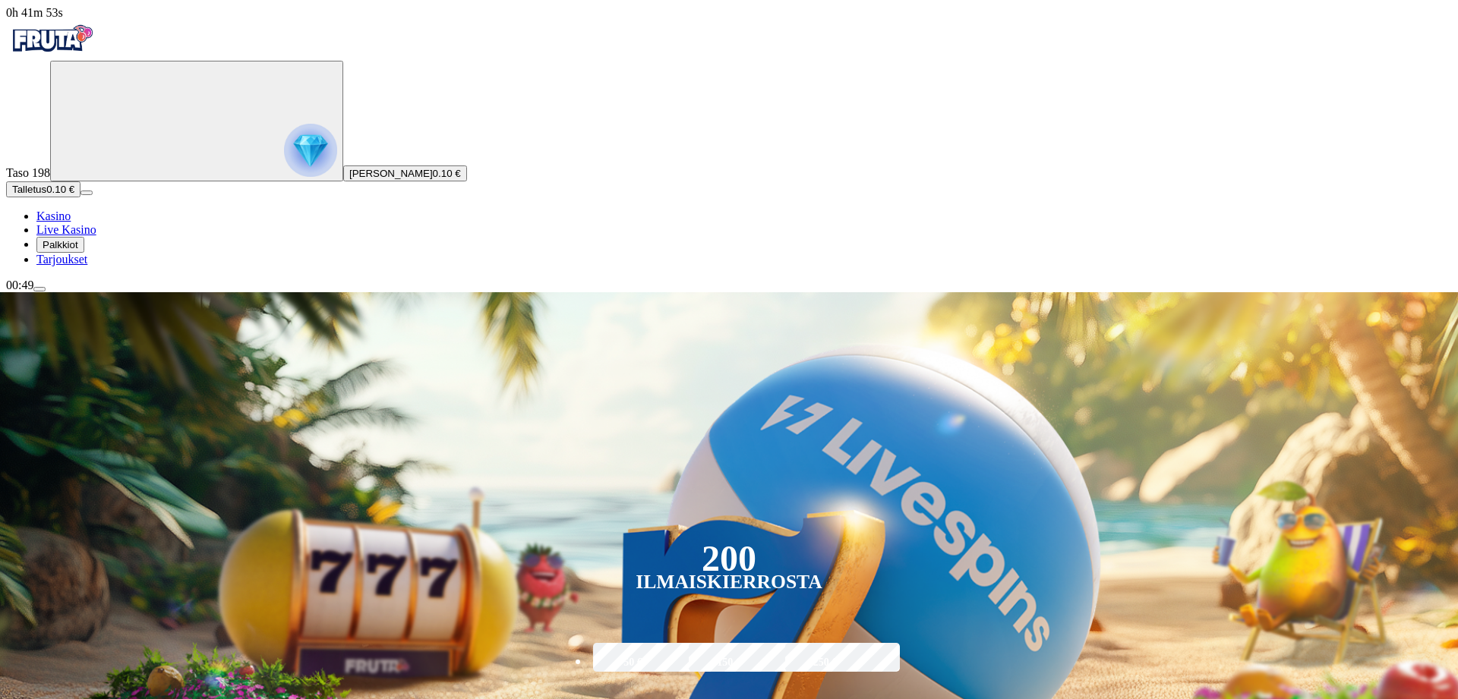
click at [39, 289] on span "menu icon" at bounding box center [39, 289] width 0 height 0
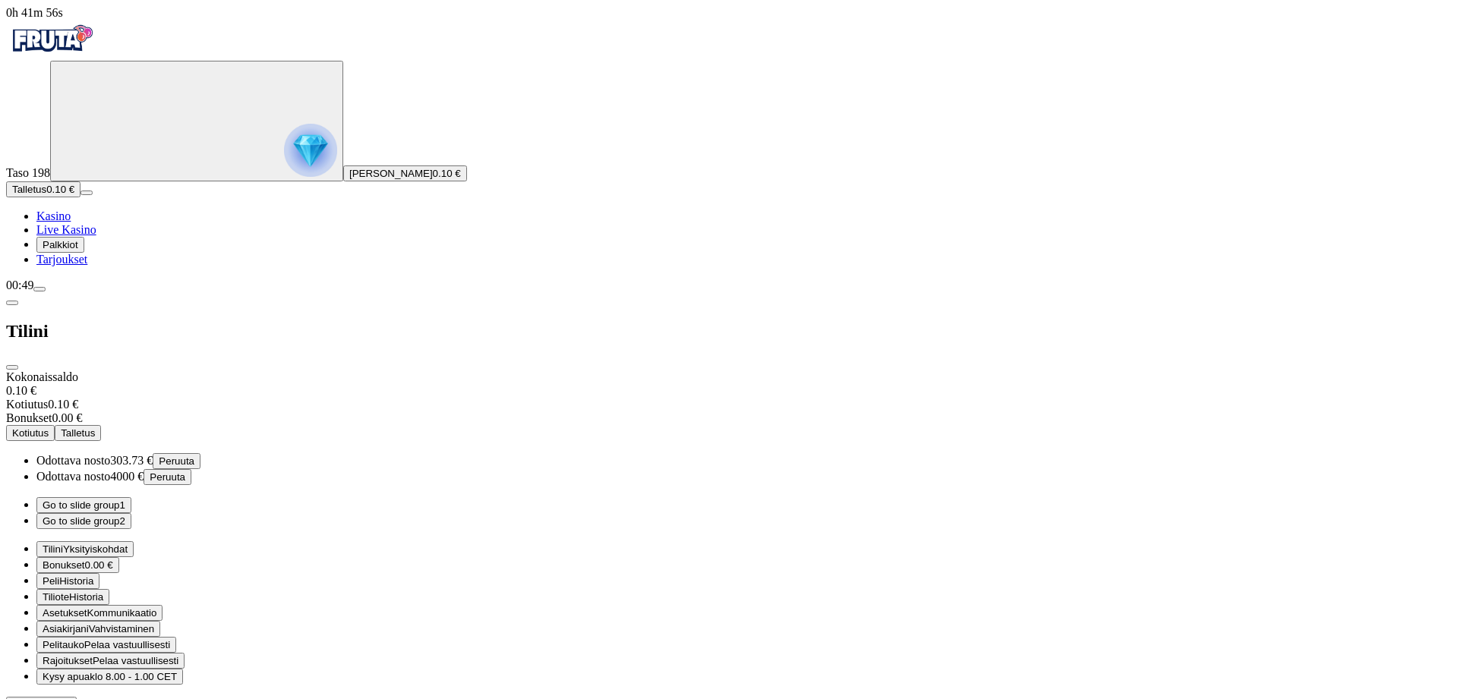
click at [131, 513] on button "Go to slide group 2" at bounding box center [83, 521] width 95 height 16
click at [71, 699] on span "Kirjaudu ulos" at bounding box center [41, 704] width 58 height 11
